Goal: Check status

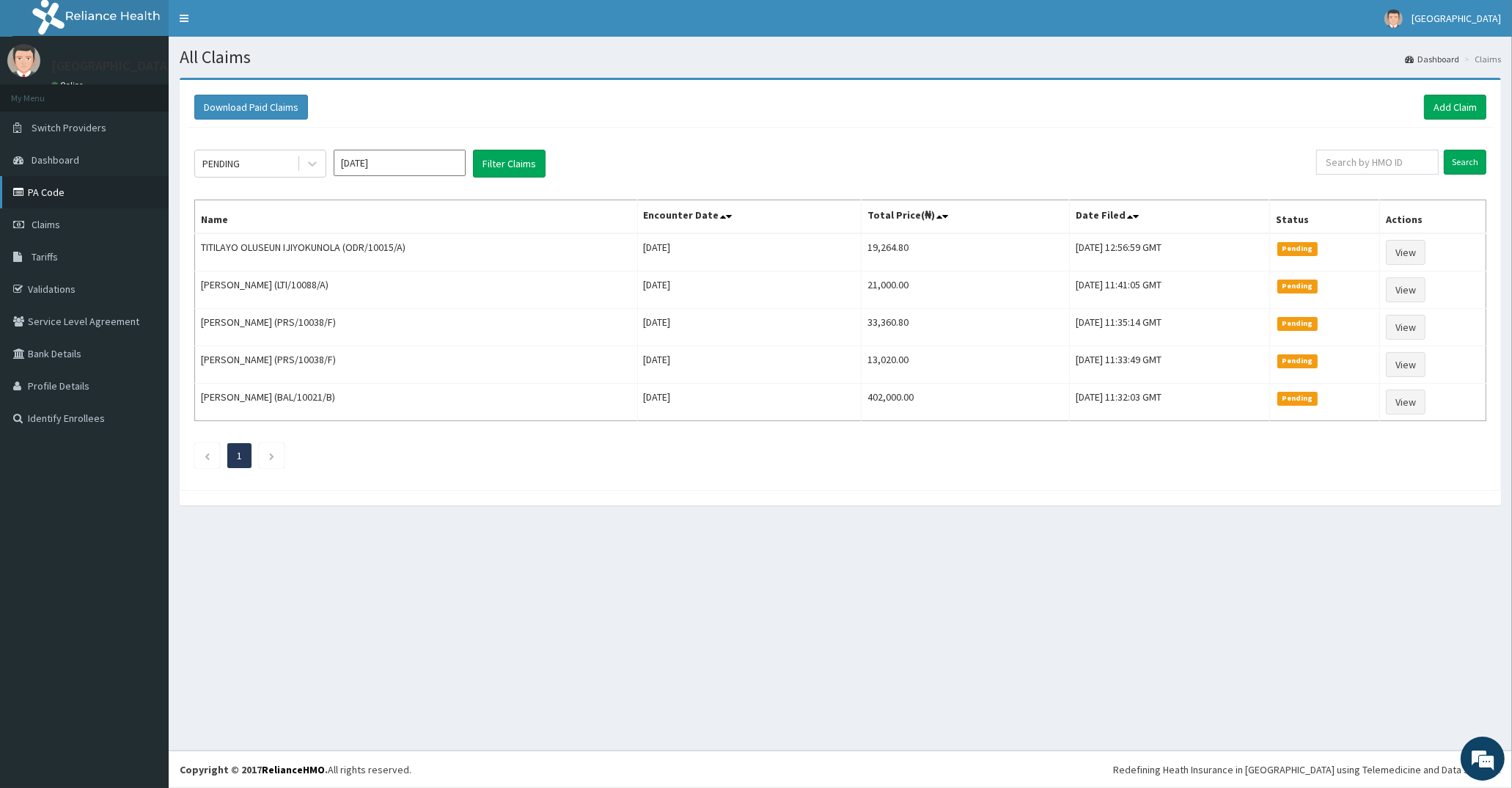
click at [37, 189] on link "PA Code" at bounding box center [84, 192] width 169 height 32
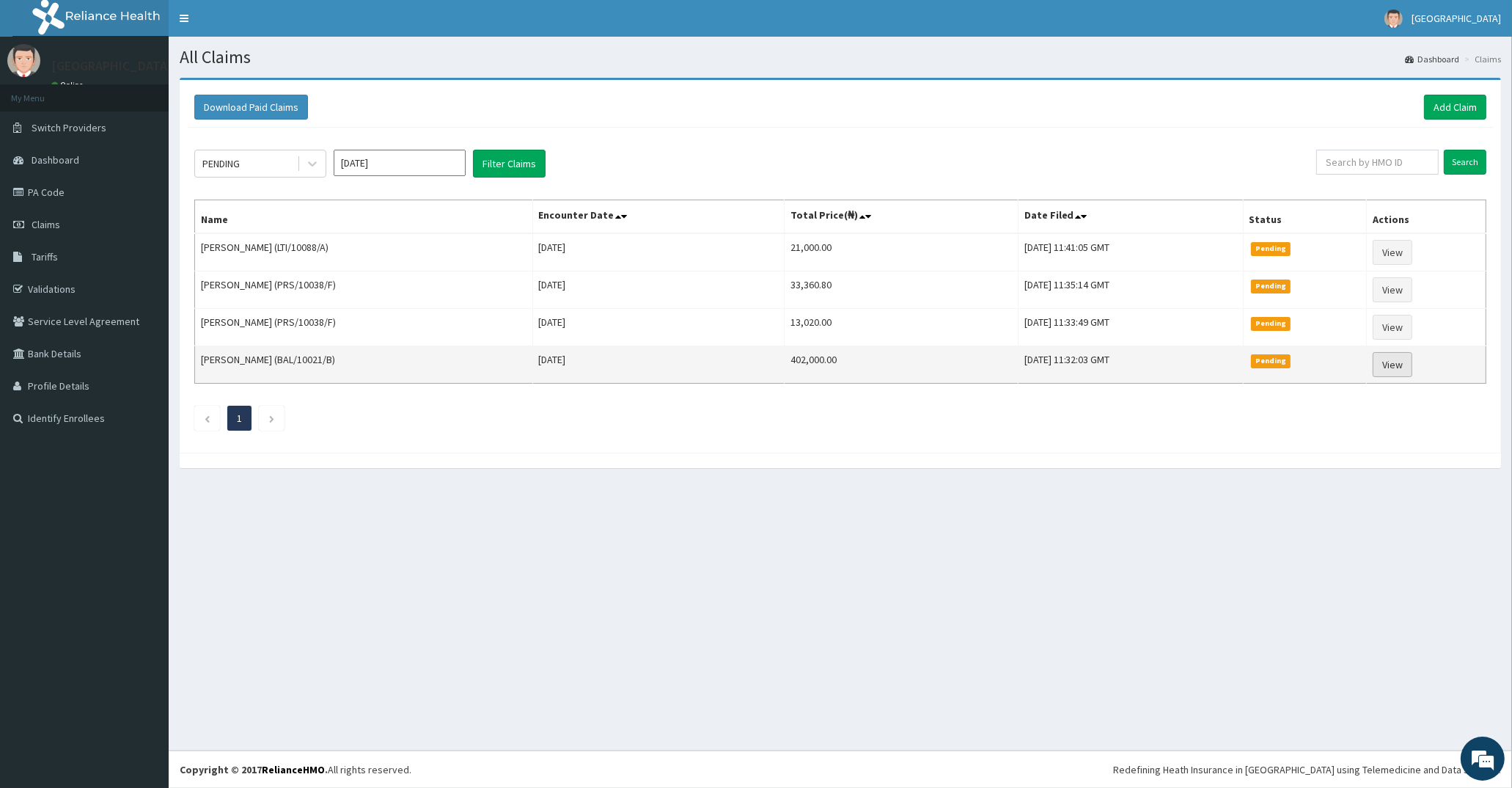
click at [1392, 365] on link "View" at bounding box center [1393, 364] width 40 height 25
